Goal: Browse casually

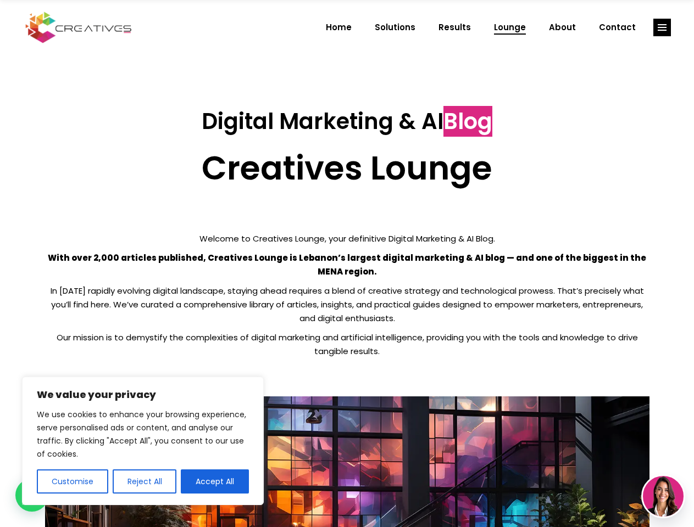
click at [346, 264] on p "With over 2,000 articles published, Creatives Lounge is Lebanon’s largest digit…" at bounding box center [347, 264] width 604 height 27
click at [72, 482] on button "Customise" at bounding box center [72, 481] width 71 height 24
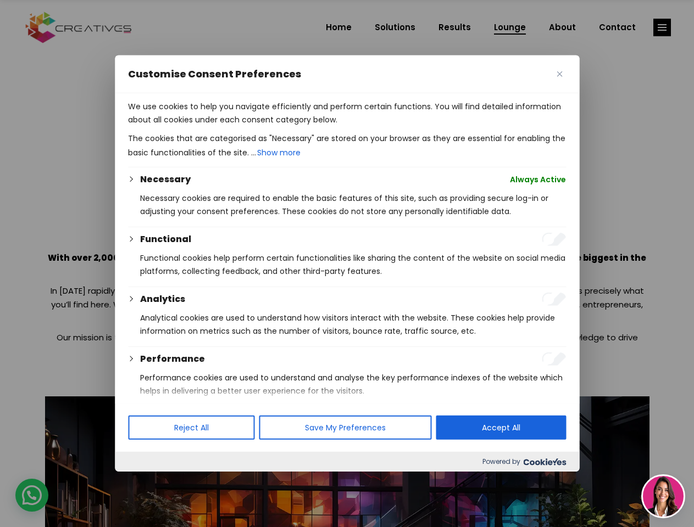
click at [144, 482] on div at bounding box center [347, 263] width 694 height 527
click at [215, 482] on div at bounding box center [347, 263] width 694 height 527
click at [662, 27] on div at bounding box center [347, 263] width 694 height 527
click at [663, 496] on img at bounding box center [662, 496] width 41 height 41
